Goal: Register for event/course

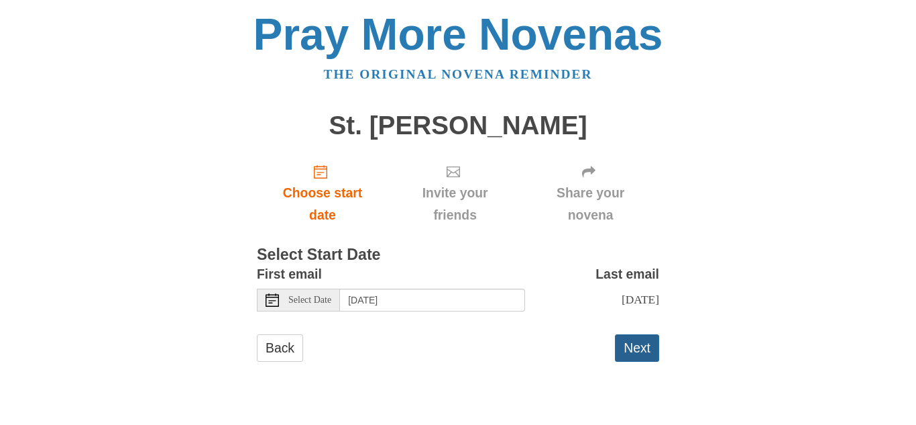
click at [651, 348] on button "Next" at bounding box center [637, 347] width 44 height 27
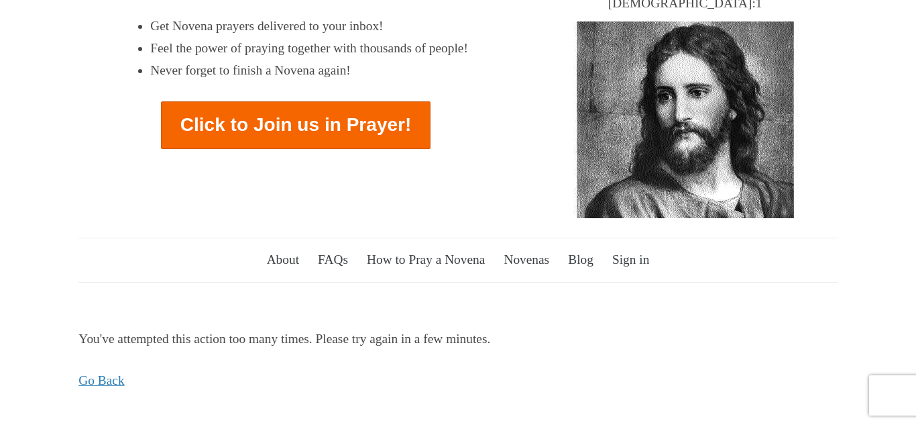
scroll to position [313, 0]
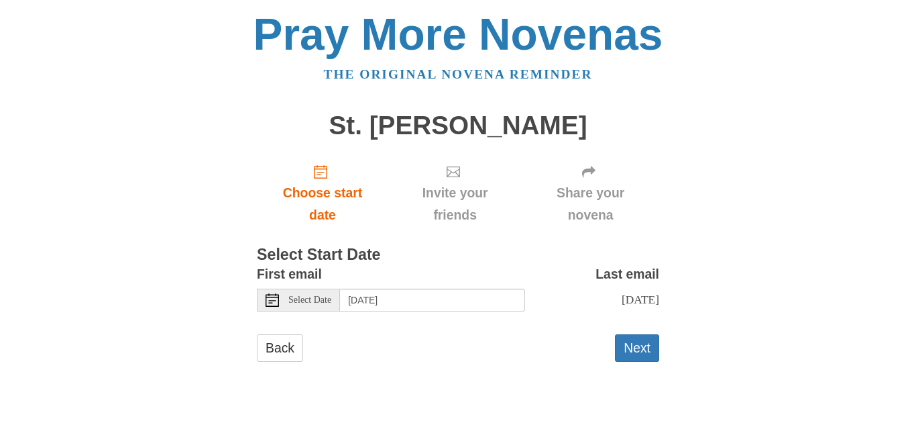
click at [309, 299] on span "Select Date" at bounding box center [309, 299] width 43 height 9
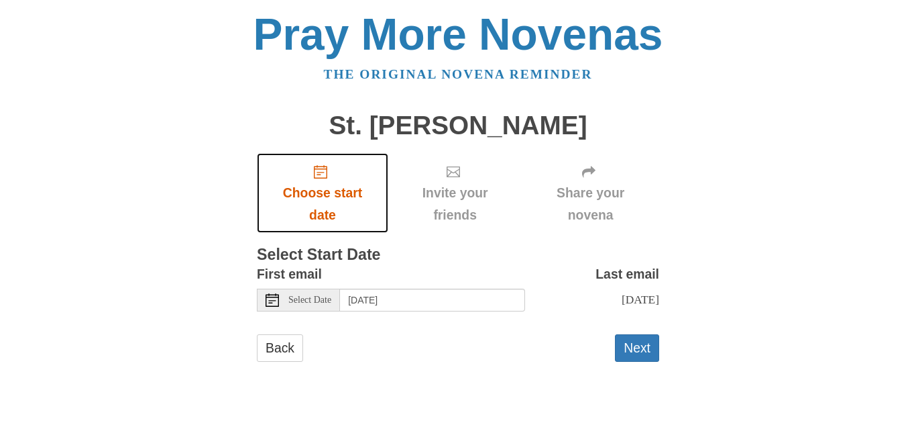
click at [263, 172] on link "Choose start date" at bounding box center [322, 193] width 131 height 80
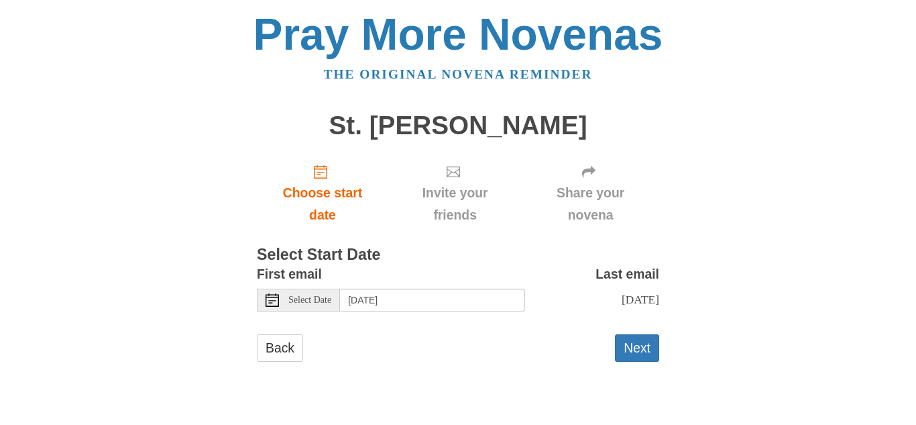
click at [594, 288] on div "Friday, October 3rd" at bounding box center [592, 299] width 134 height 22
click at [622, 296] on span "Friday, October 3rd" at bounding box center [641, 298] width 38 height 13
click at [653, 351] on button "Next" at bounding box center [637, 347] width 44 height 27
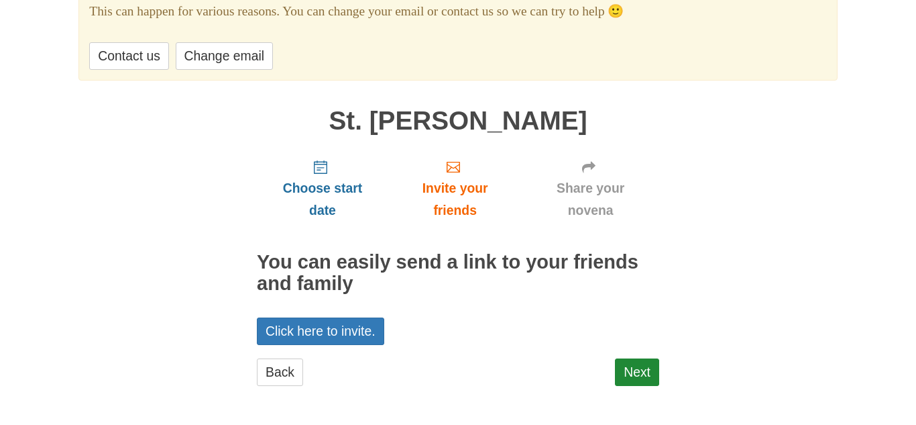
scroll to position [156, 0]
click at [653, 377] on link "Next" at bounding box center [637, 372] width 44 height 27
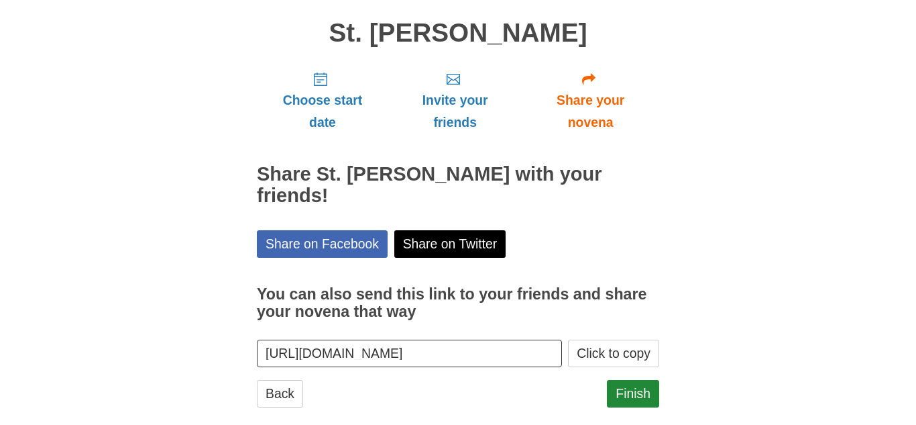
scroll to position [91, 0]
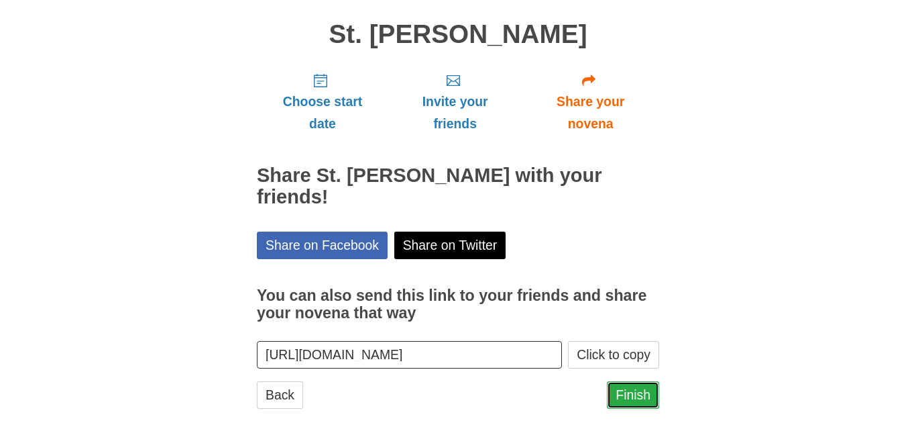
click at [642, 381] on link "Finish" at bounding box center [633, 394] width 52 height 27
